Goal: Navigation & Orientation: Understand site structure

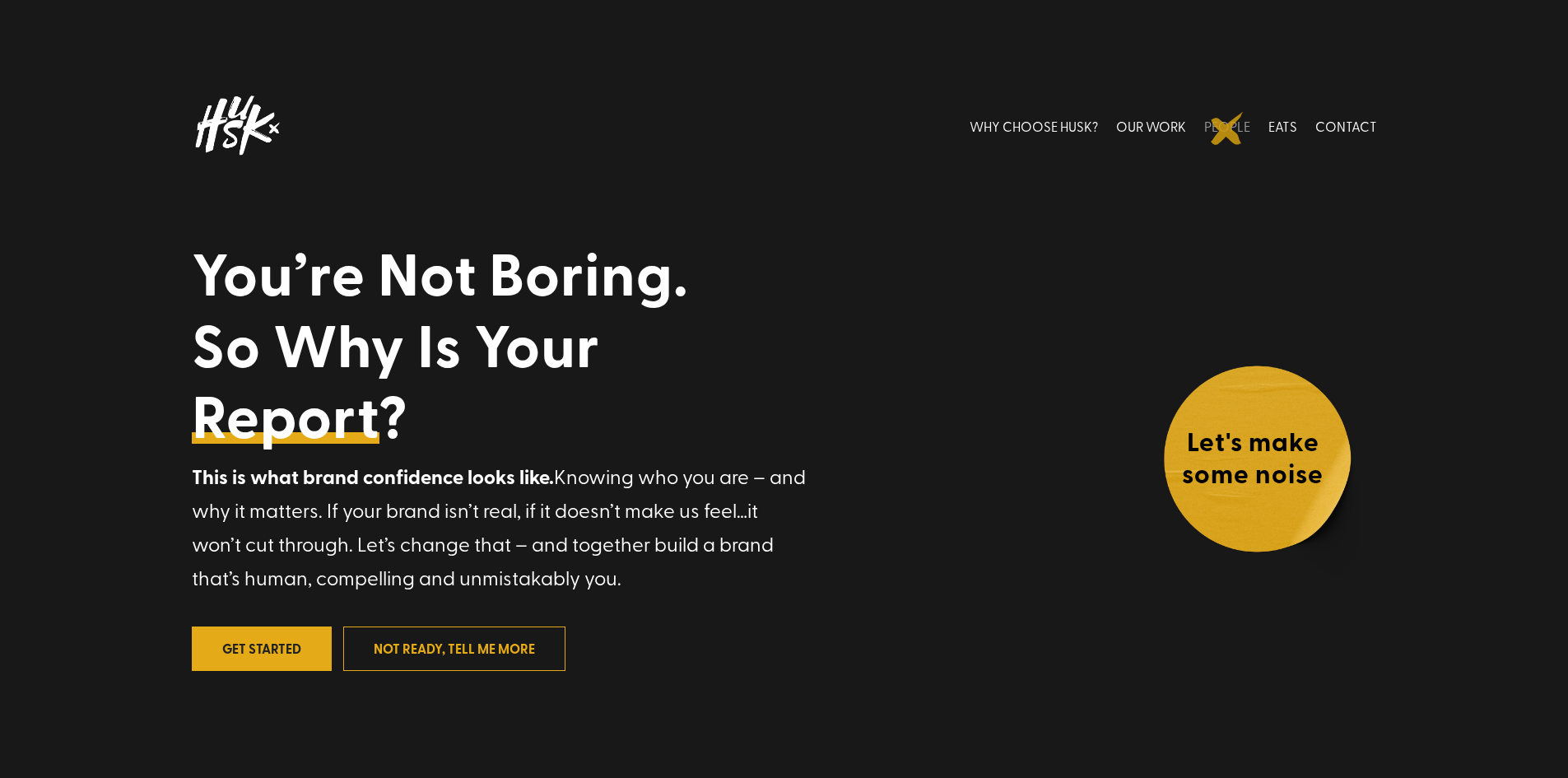
click at [1227, 128] on link "PEOPLE" at bounding box center [1227, 125] width 46 height 74
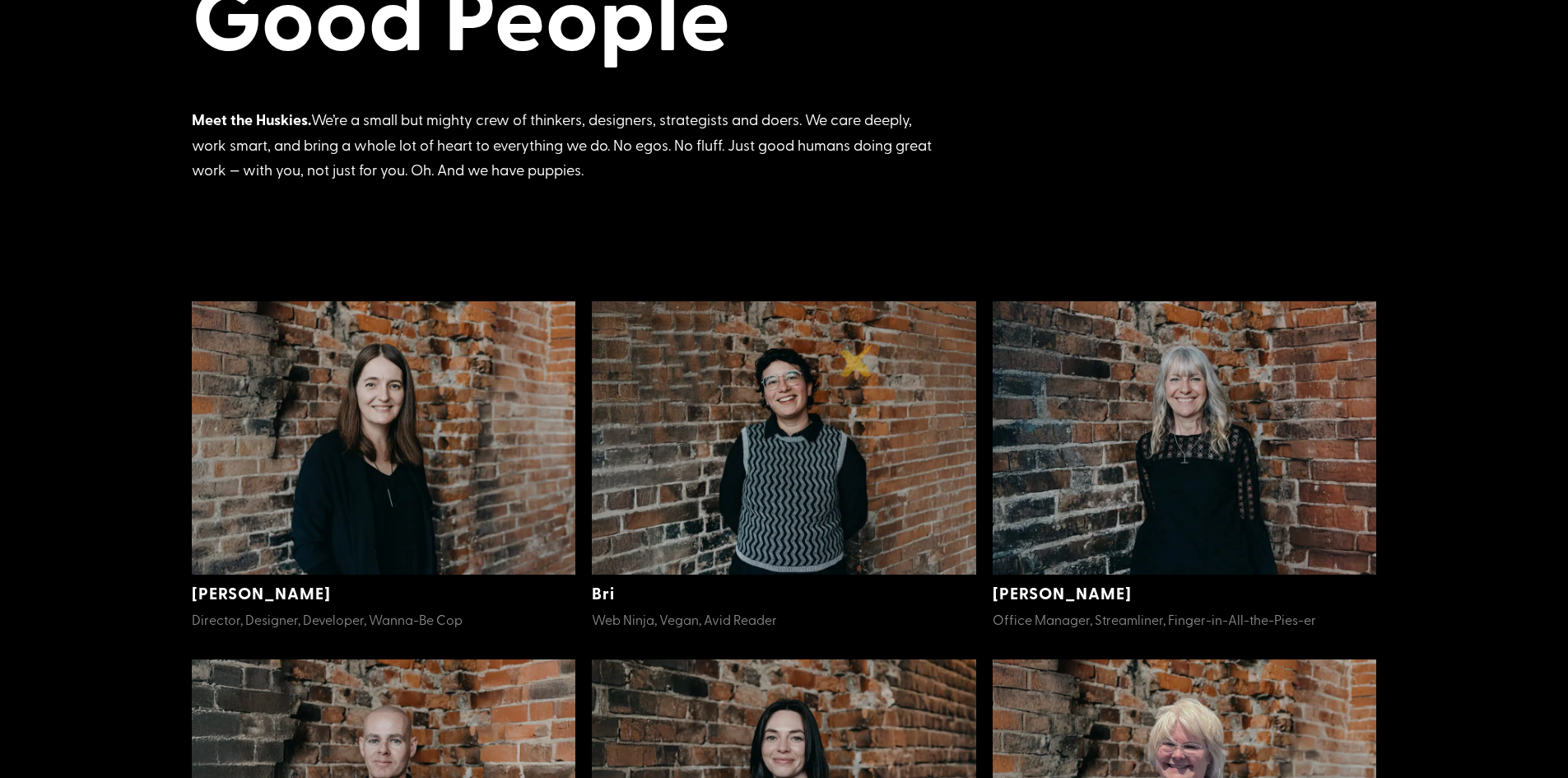
scroll to position [229, 0]
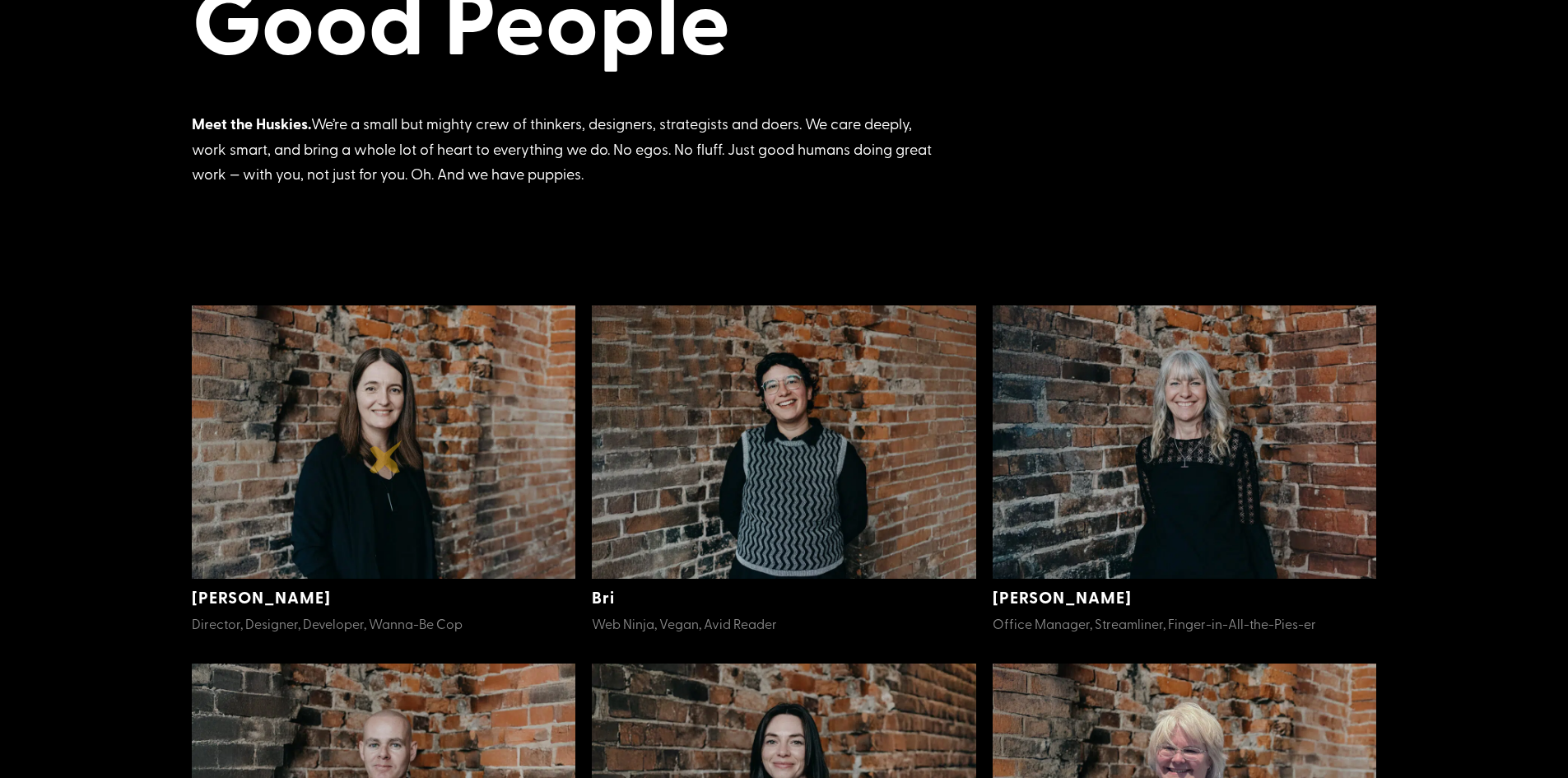
click at [386, 458] on img at bounding box center [384, 443] width 384 height 274
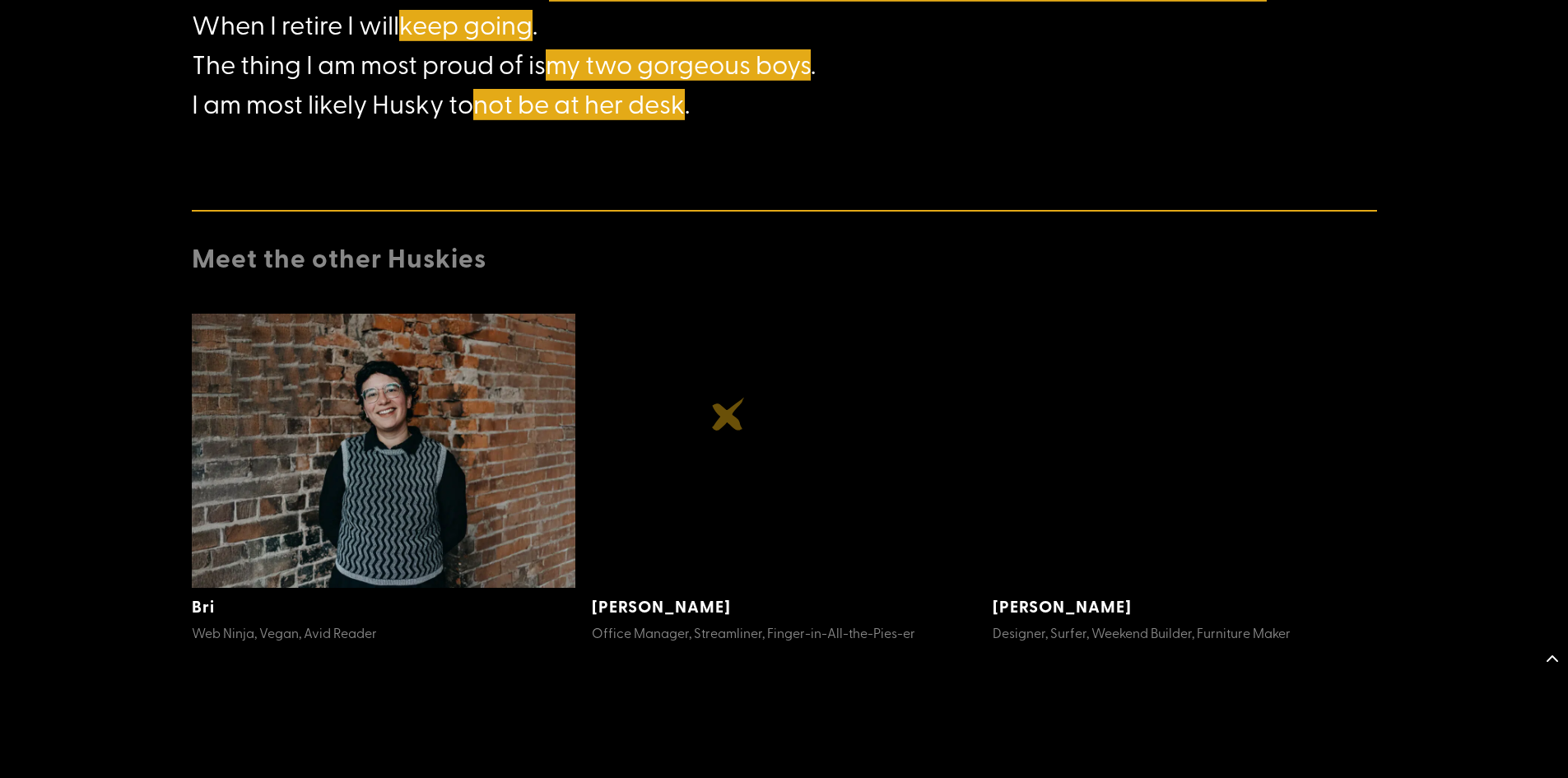
scroll to position [1788, 0]
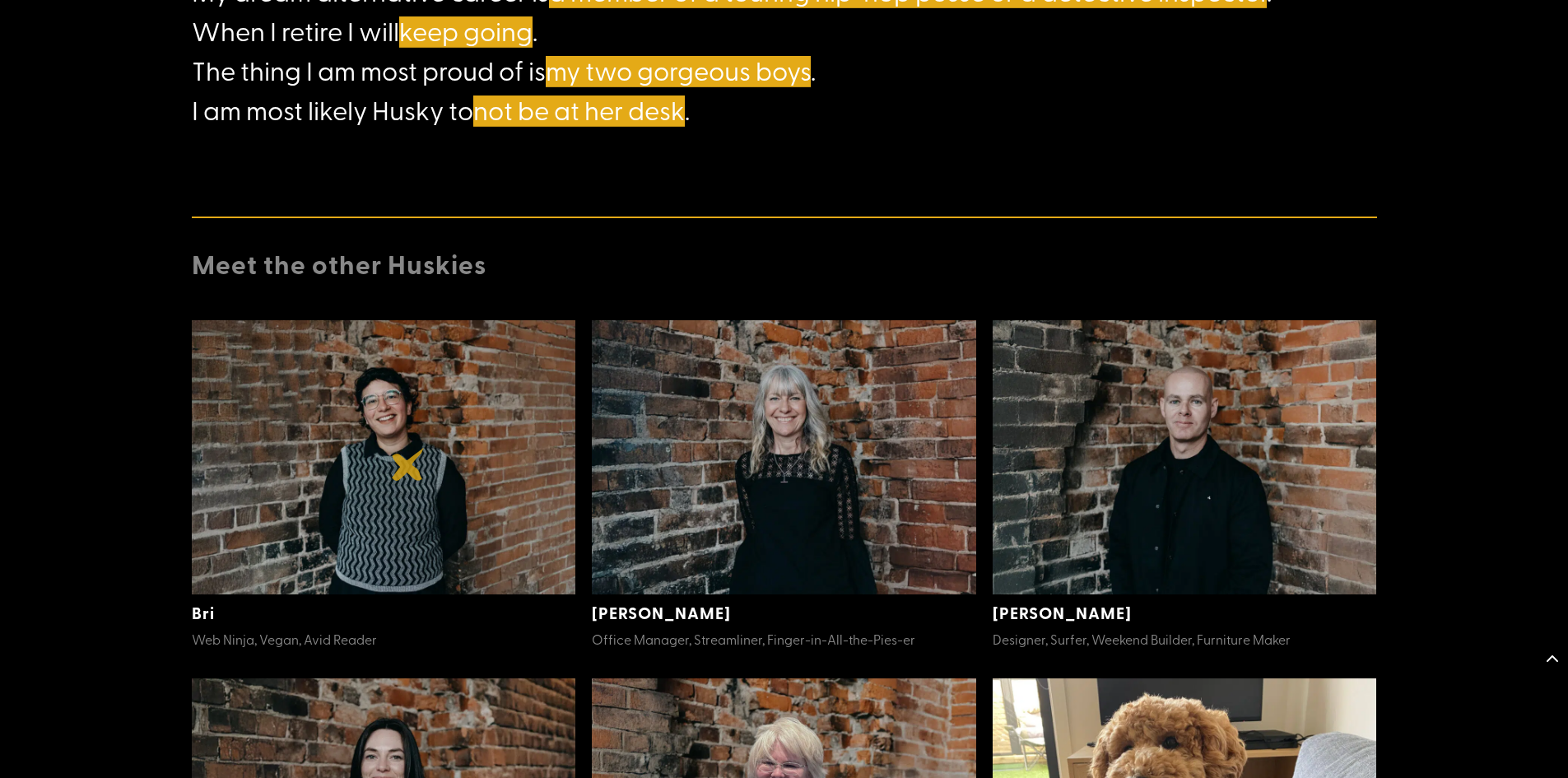
click at [408, 465] on img at bounding box center [384, 457] width 384 height 274
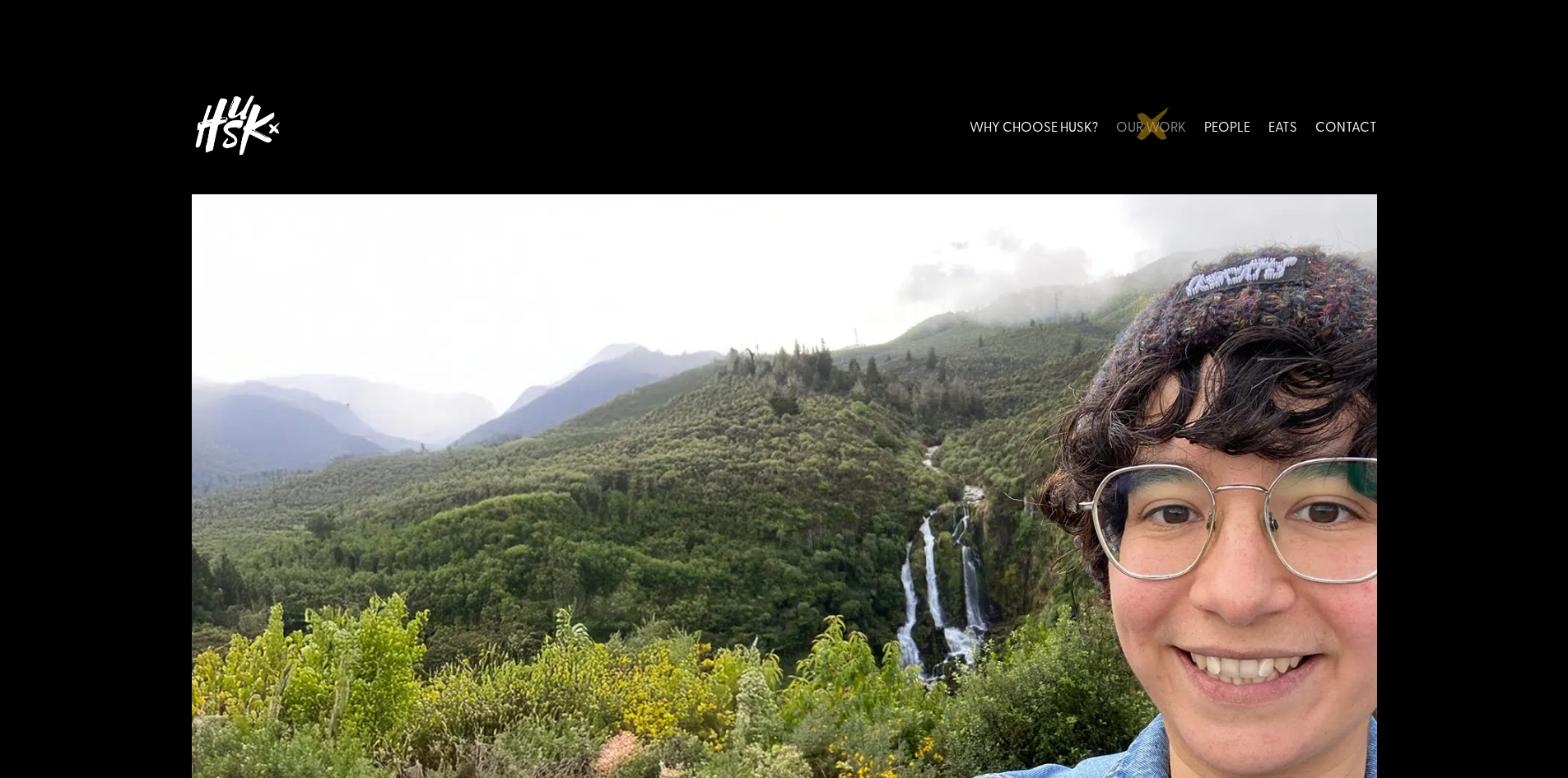
click at [1153, 123] on link "OUR WORK" at bounding box center [1150, 125] width 70 height 74
